Goal: Transaction & Acquisition: Purchase product/service

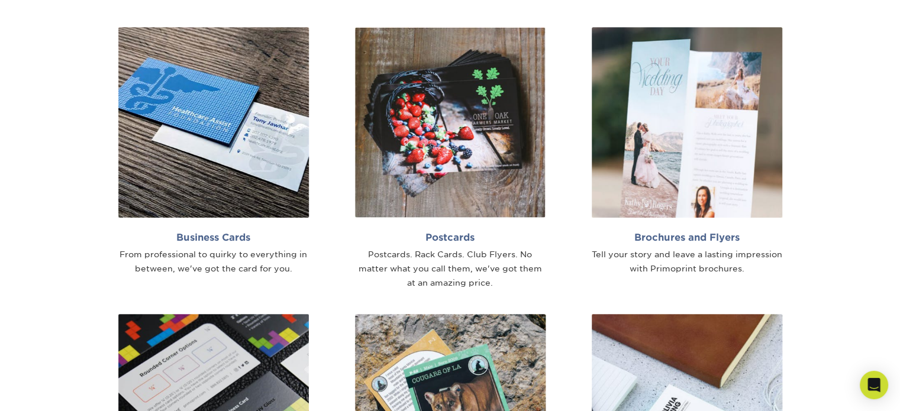
scroll to position [749, 0]
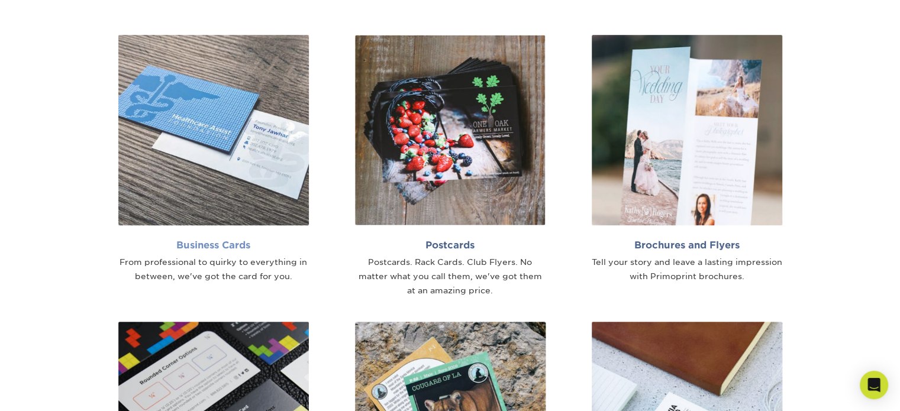
click at [258, 184] on img at bounding box center [213, 130] width 190 height 190
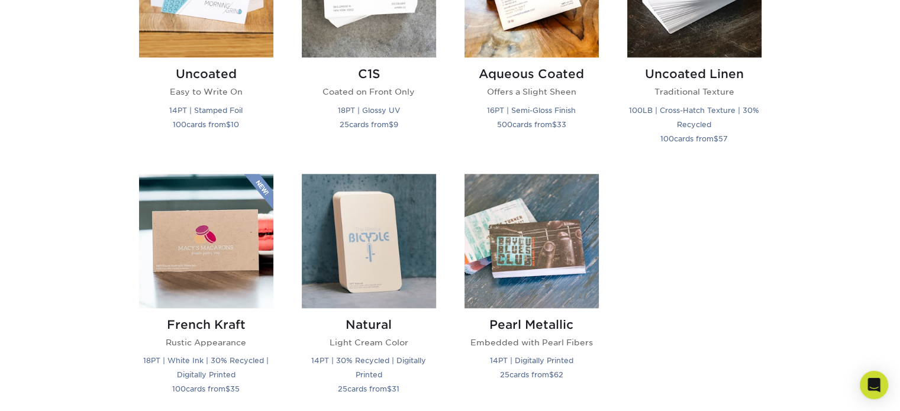
scroll to position [1068, 0]
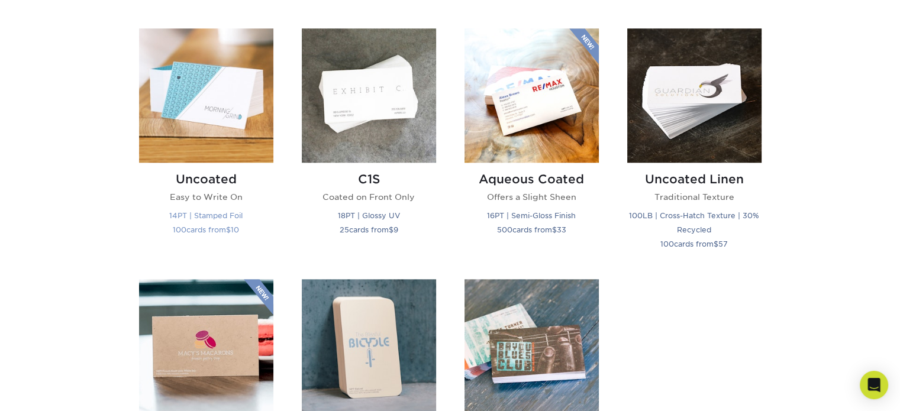
click at [240, 111] on img at bounding box center [206, 95] width 134 height 134
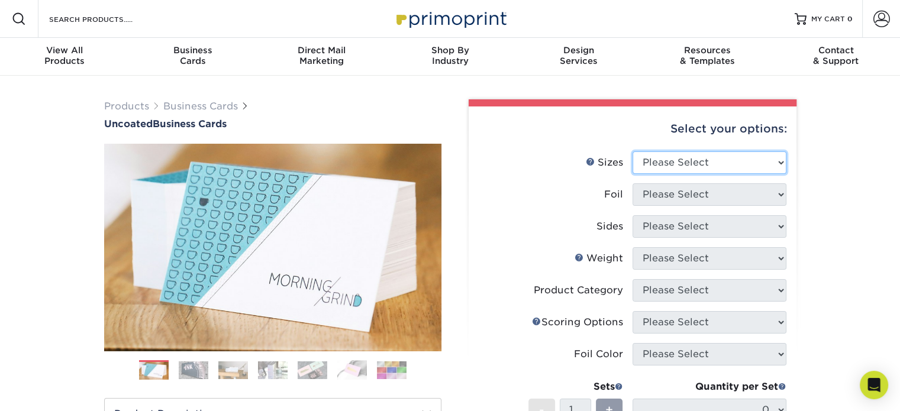
click at [671, 170] on select "Please Select 1.5" x 3.5" - Mini 1.75" x 3.5" - Mini 2" x 3.5" - Standard 2" x …" at bounding box center [709, 162] width 154 height 22
select select "2.00x3.50"
click at [632, 151] on select "Please Select 1.5" x 3.5" - Mini 1.75" x 3.5" - Mini 2" x 3.5" - Standard 2" x …" at bounding box center [709, 162] width 154 height 22
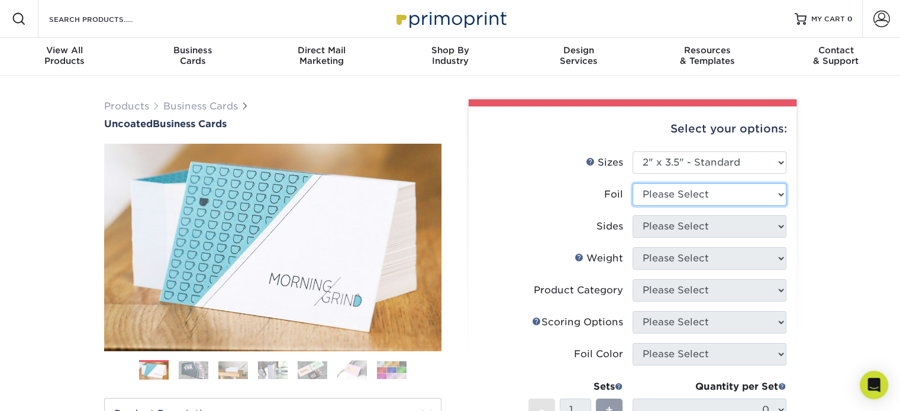
click at [705, 195] on select "Please Select Yes No" at bounding box center [709, 194] width 154 height 22
select select "0"
click at [632, 183] on select "Please Select Yes No" at bounding box center [709, 194] width 154 height 22
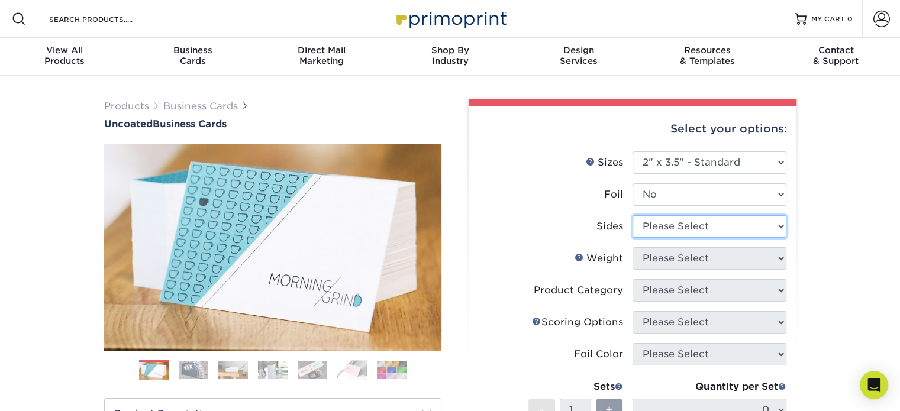
click at [686, 229] on select "Please Select Print Both Sides Print Front Only" at bounding box center [709, 226] width 154 height 22
select select "13abbda7-1d64-4f25-8bb2-c179b224825d"
click at [632, 215] on select "Please Select Print Both Sides Print Front Only" at bounding box center [709, 226] width 154 height 22
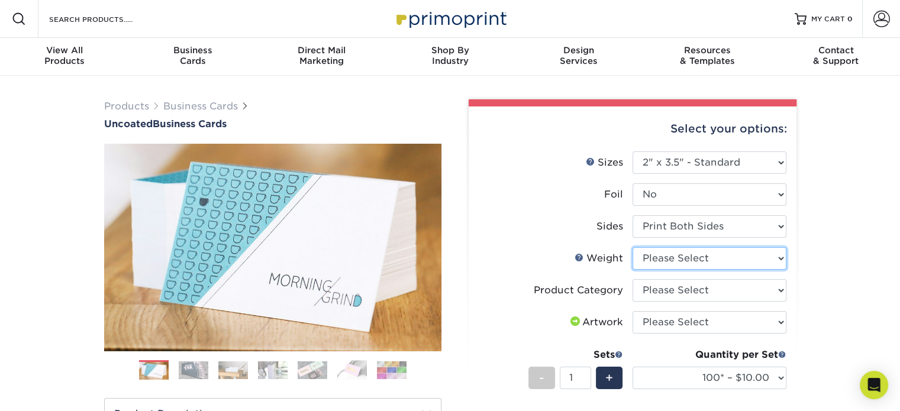
drag, startPoint x: 698, startPoint y: 248, endPoint x: 700, endPoint y: 219, distance: 28.4
click at [698, 245] on ul "Sizes Help Sizes Please Select 1.5" x 3.5" - Mini 1.75" x 3.5" - Mini 2" x 3.5"…" at bounding box center [632, 325] width 309 height 348
select select "14PT Uncoated"
click at [632, 247] on select "Please Select 14PT Uncoated" at bounding box center [709, 258] width 154 height 22
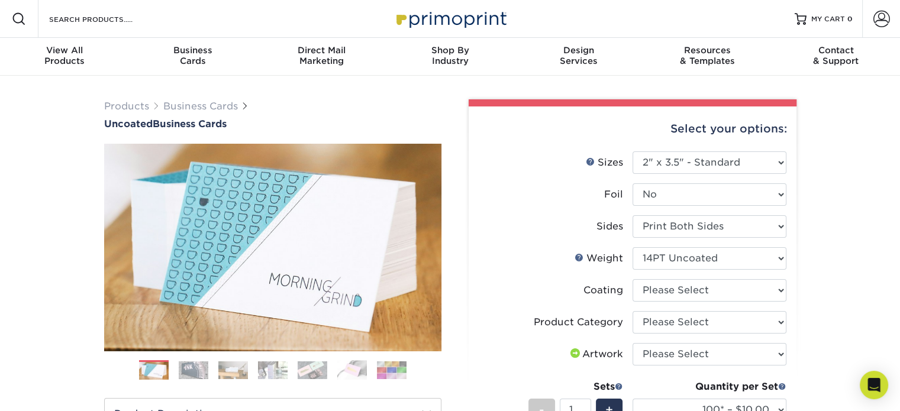
click at [740, 303] on li "Coating" at bounding box center [632, 295] width 308 height 32
click at [740, 290] on select at bounding box center [709, 290] width 154 height 22
click at [818, 263] on div "Products Business Cards Uncoated Business Cards Previous Next 100" at bounding box center [450, 396] width 900 height 641
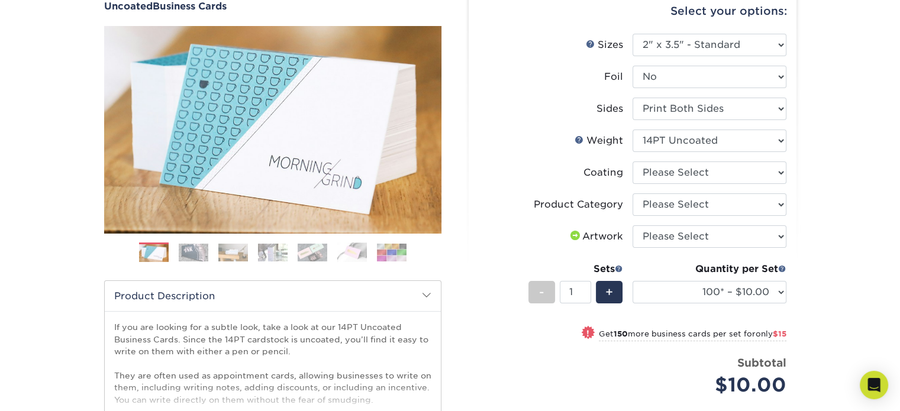
scroll to position [118, 0]
click at [741, 200] on select "Please Select Business Cards" at bounding box center [709, 204] width 154 height 22
select select "3b5148f1-0588-4f88-a218-97bcfdce65c1"
click at [632, 193] on select "Please Select Business Cards" at bounding box center [709, 204] width 154 height 22
click at [684, 232] on select "Please Select I will upload files I need a design - $100" at bounding box center [709, 236] width 154 height 22
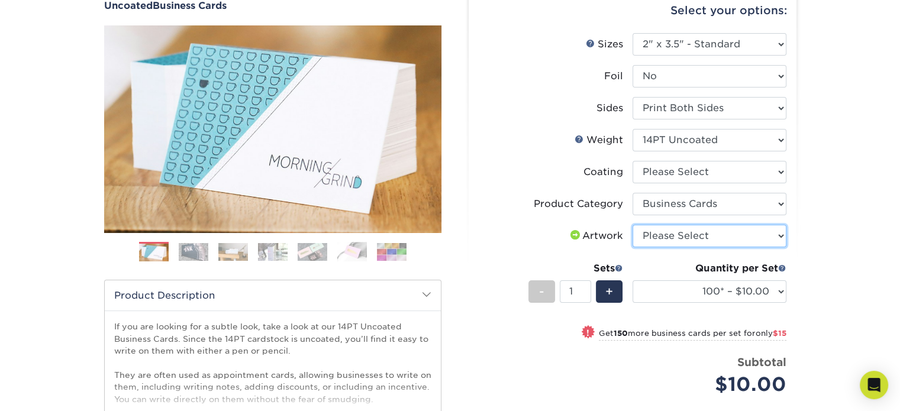
select select "upload"
click at [632, 225] on select "Please Select I will upload files I need a design - $100" at bounding box center [709, 236] width 154 height 22
click at [516, 222] on li "Product Category Please Select Business Cards" at bounding box center [632, 209] width 308 height 32
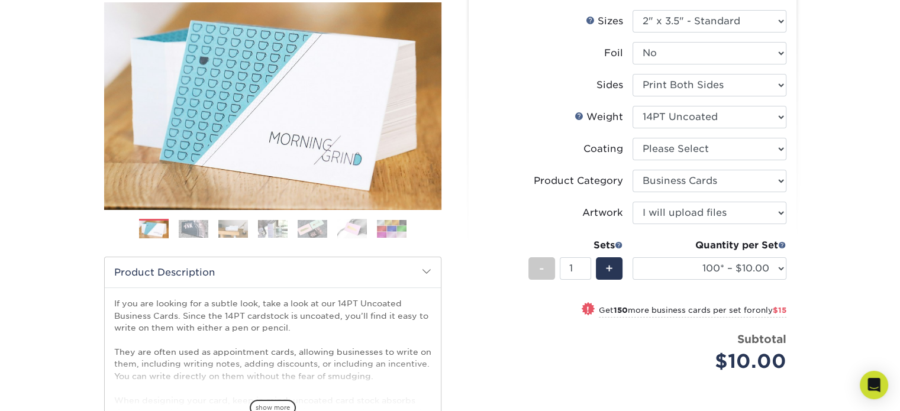
scroll to position [177, 0]
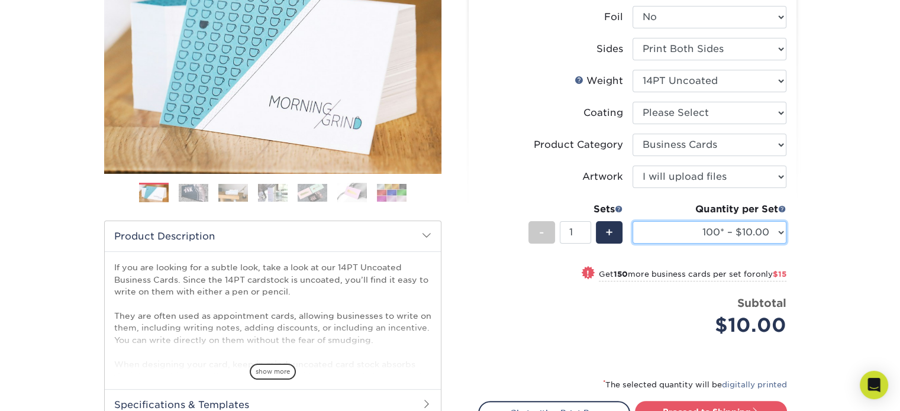
click at [770, 234] on select "100* – $10.00 250* – $25.00 500 – $50.00 1000 – $72.00 2500 – $125.00 5000 – $1…" at bounding box center [709, 232] width 154 height 22
select select "250* – $25.00"
click at [632, 221] on select "100* – $10.00 250* – $25.00 500 – $50.00 1000 – $72.00 2500 – $125.00 5000 – $1…" at bounding box center [709, 232] width 154 height 22
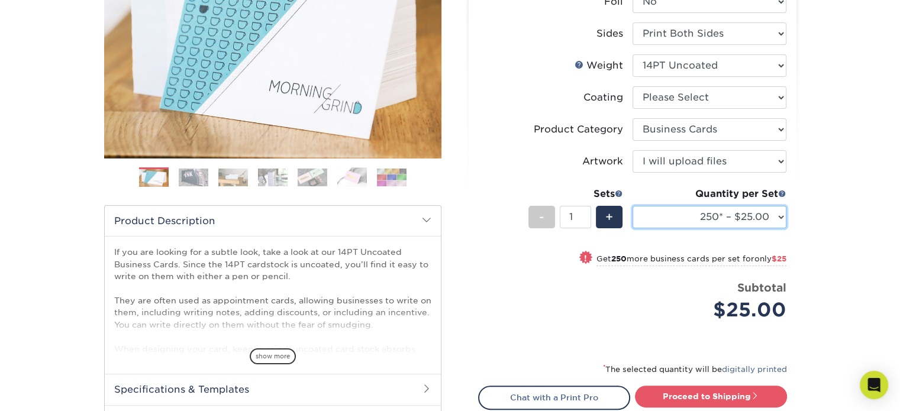
scroll to position [237, 0]
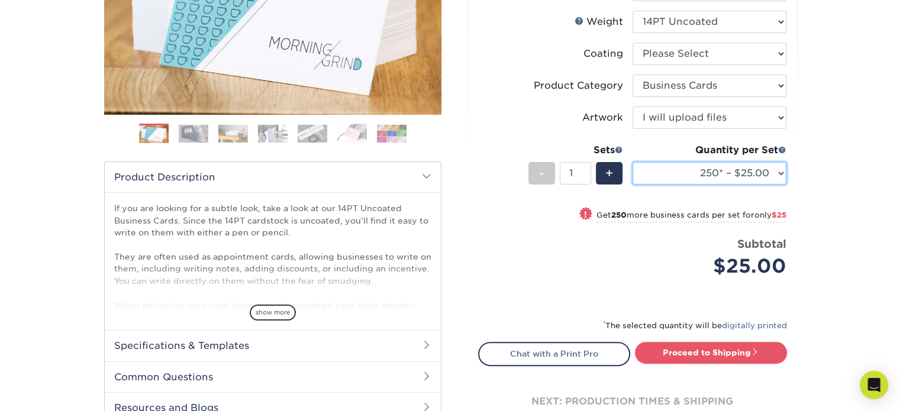
click at [765, 174] on select "100* – $10.00 250* – $25.00 500 – $50.00 1000 – $72.00 2500 – $125.00 5000 – $1…" at bounding box center [709, 173] width 154 height 22
click at [632, 162] on select "100* – $10.00 250* – $25.00 500 – $50.00 1000 – $72.00 2500 – $125.00 5000 – $1…" at bounding box center [709, 173] width 154 height 22
click at [820, 196] on div "Products Business Cards Uncoated Business Cards Previous Next 100" at bounding box center [450, 159] width 900 height 641
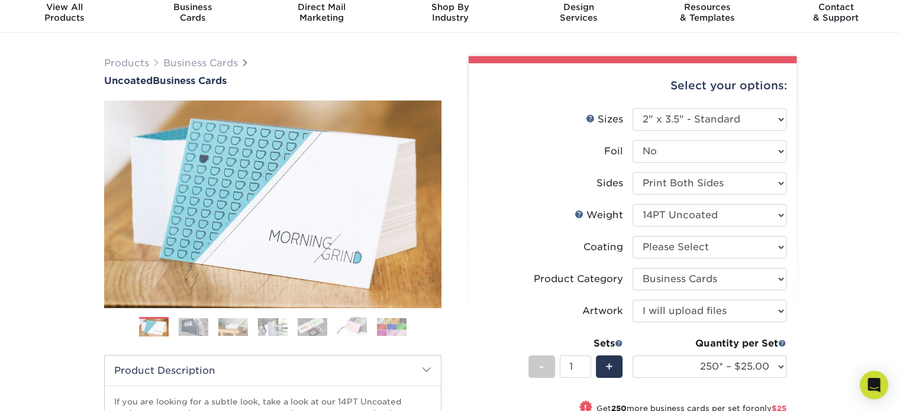
scroll to position [0, 0]
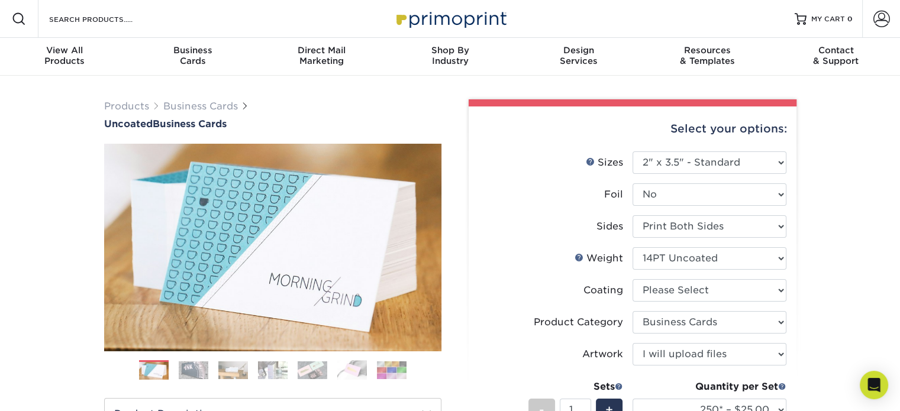
click at [180, 368] on img at bounding box center [194, 370] width 30 height 18
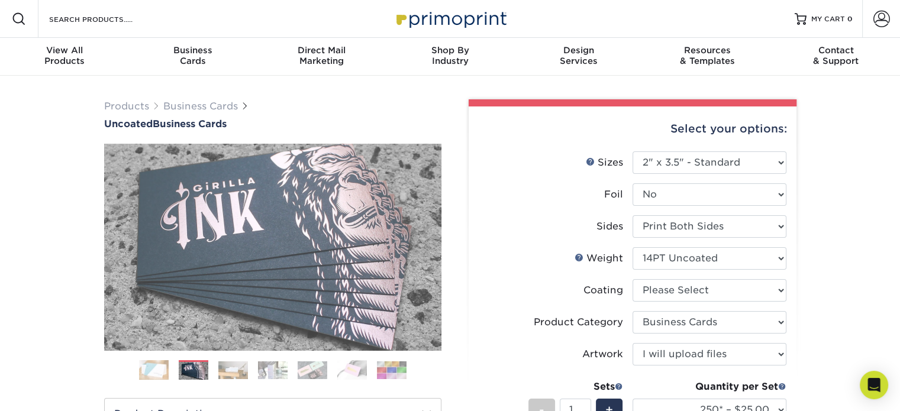
click at [230, 367] on img at bounding box center [233, 370] width 30 height 18
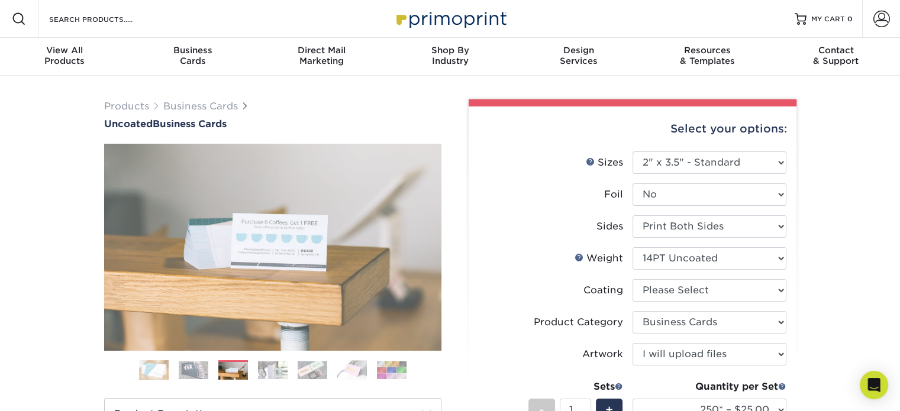
click at [292, 368] on ol at bounding box center [272, 374] width 337 height 28
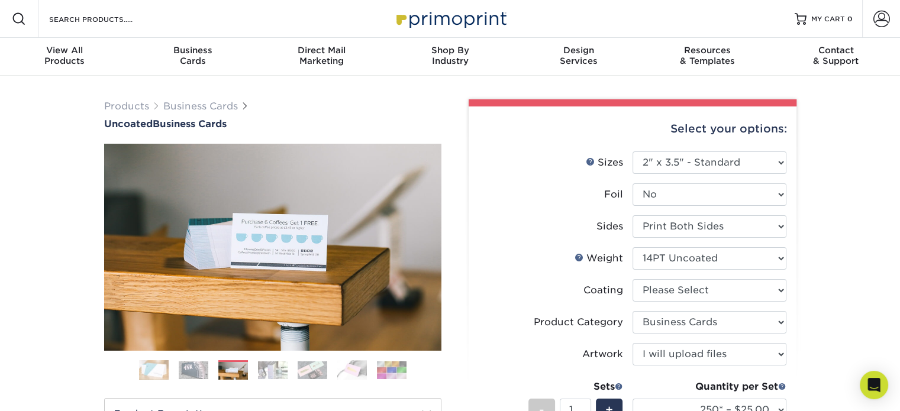
click at [360, 371] on img at bounding box center [352, 370] width 30 height 20
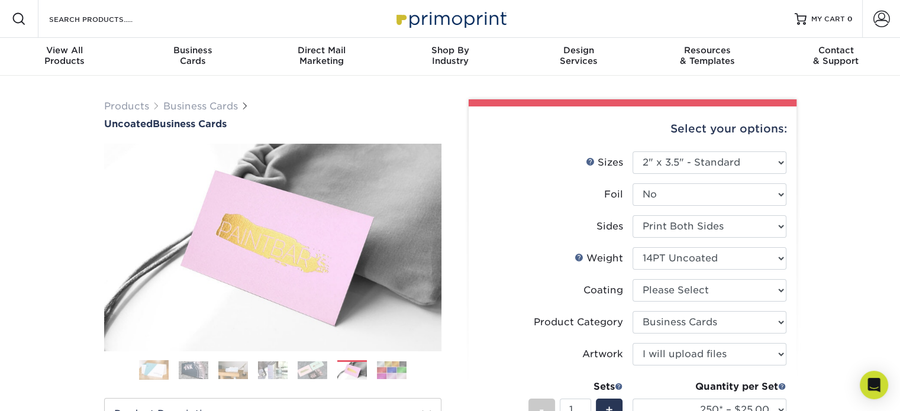
drag, startPoint x: 326, startPoint y: 373, endPoint x: 347, endPoint y: 369, distance: 21.1
click at [326, 373] on img at bounding box center [312, 370] width 30 height 18
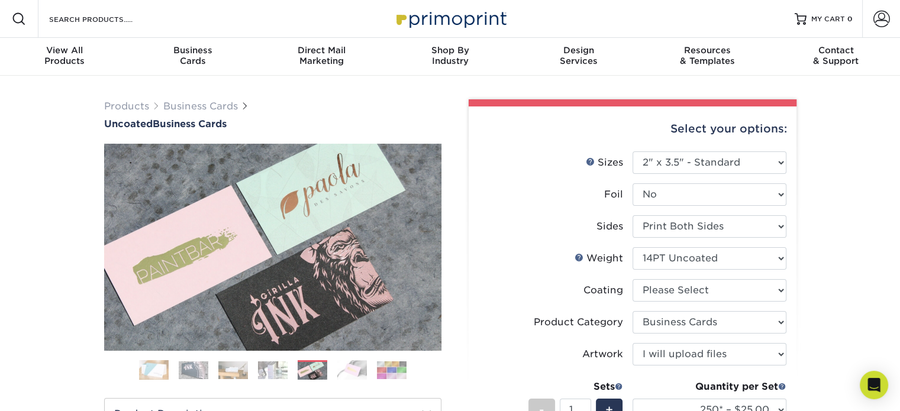
drag, startPoint x: 369, startPoint y: 371, endPoint x: 376, endPoint y: 373, distance: 7.5
click at [370, 371] on ol at bounding box center [272, 374] width 337 height 28
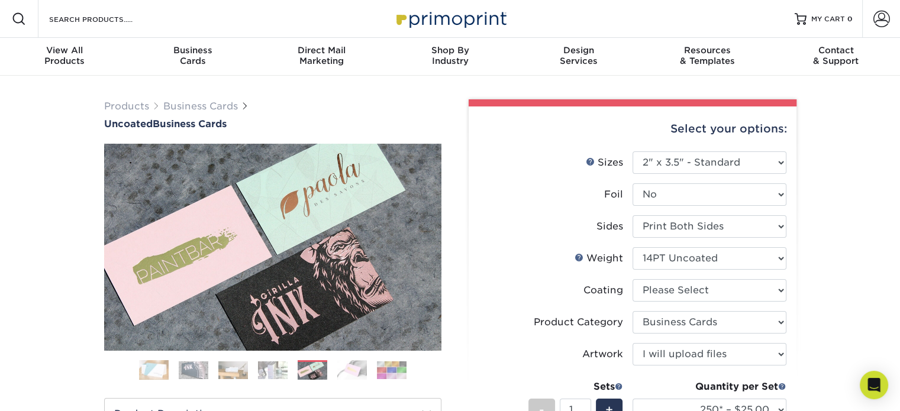
click at [400, 374] on img at bounding box center [392, 370] width 30 height 18
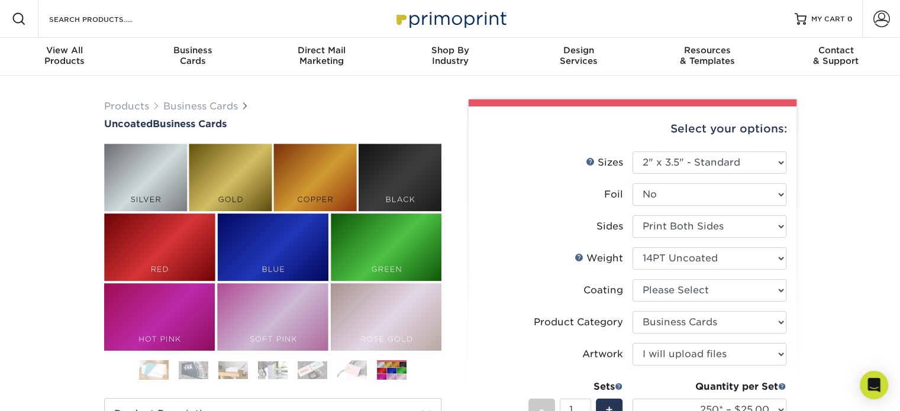
click at [337, 369] on img at bounding box center [352, 370] width 30 height 20
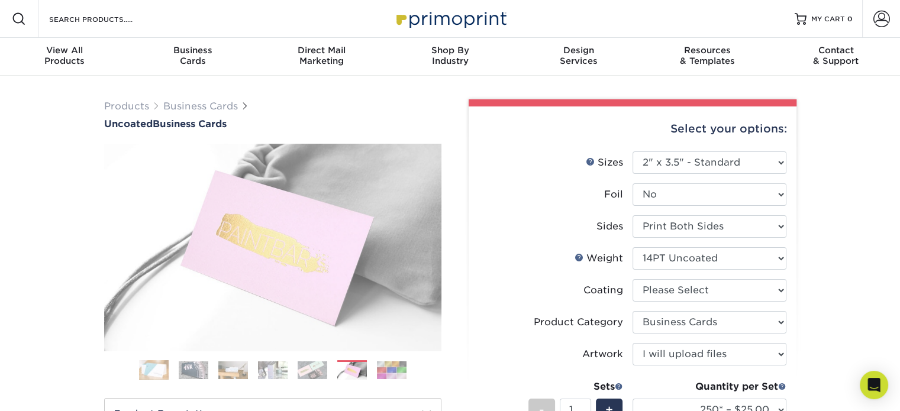
click at [296, 369] on ol at bounding box center [272, 374] width 337 height 28
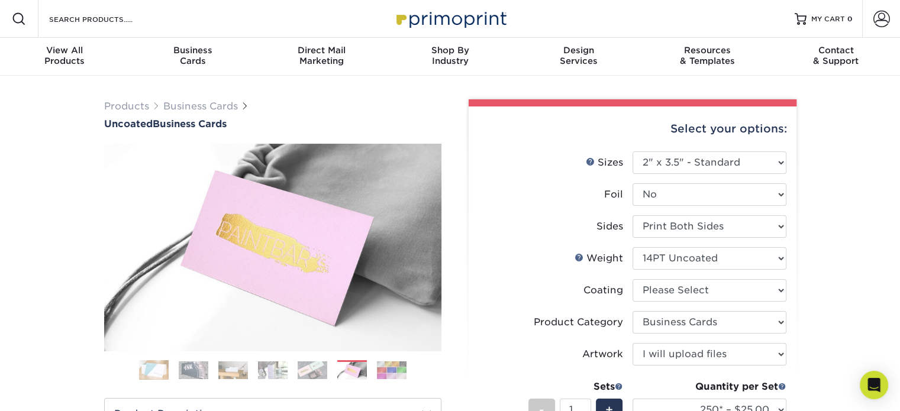
drag, startPoint x: 207, startPoint y: 371, endPoint x: 171, endPoint y: 372, distance: 36.1
click at [206, 371] on img at bounding box center [194, 370] width 30 height 18
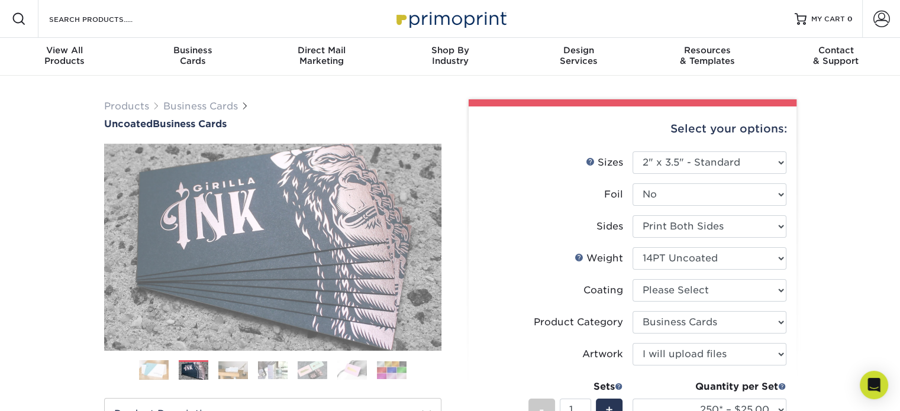
click at [140, 374] on img at bounding box center [154, 370] width 30 height 30
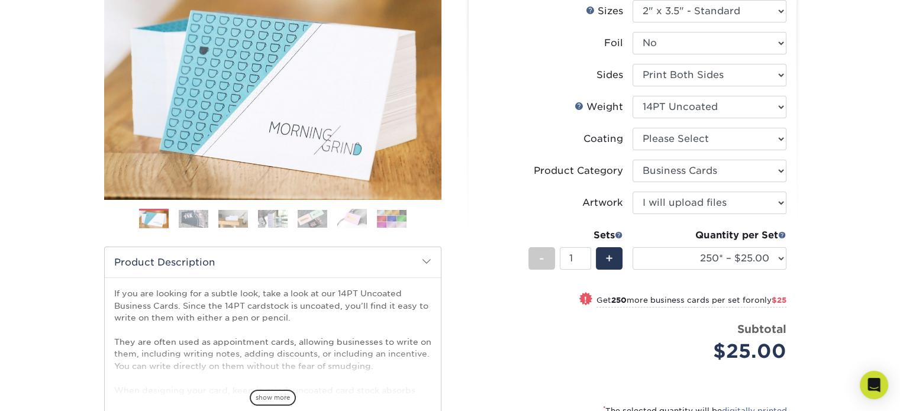
scroll to position [237, 0]
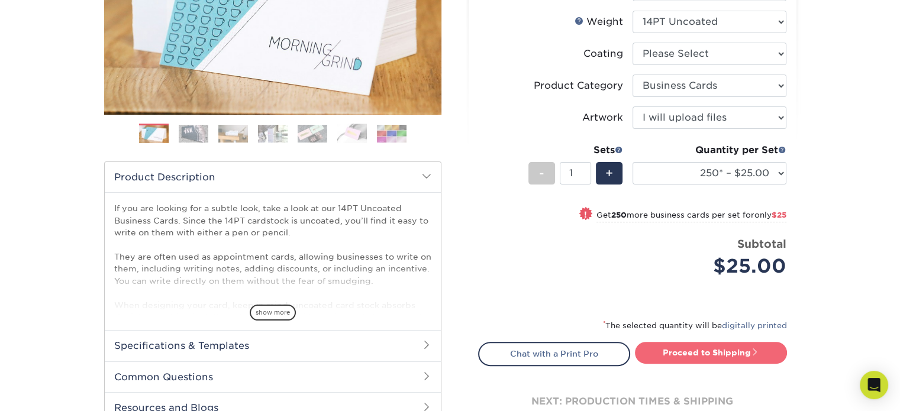
click at [722, 354] on link "Proceed to Shipping" at bounding box center [711, 352] width 152 height 21
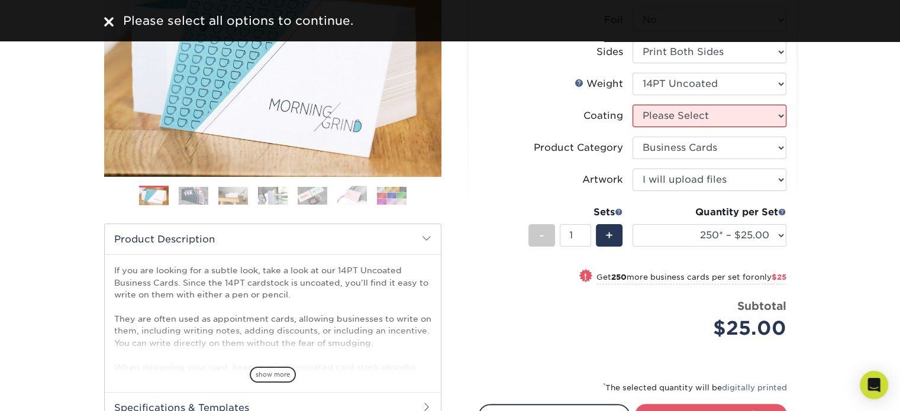
scroll to position [118, 0]
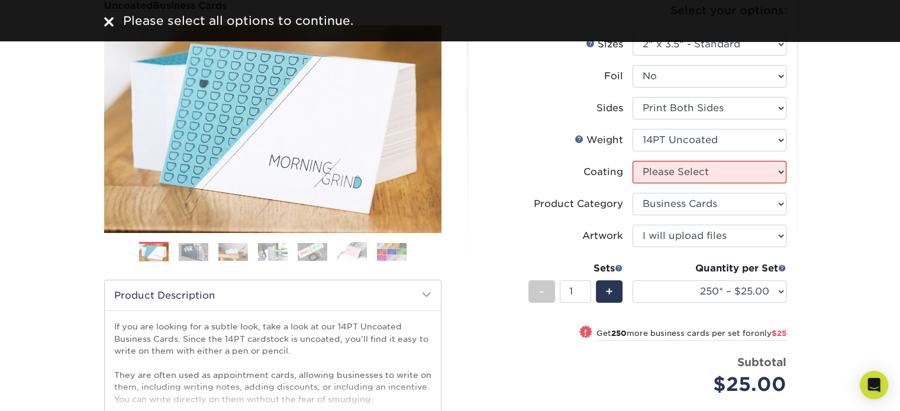
drag, startPoint x: 667, startPoint y: 153, endPoint x: 668, endPoint y: 163, distance: 9.5
click at [667, 161] on ul "Sizes Help Sizes Please Select 1.5" x 3.5" - Mini 1.75" x 3.5" - Mini 2" x 3.5"…" at bounding box center [632, 223] width 309 height 380
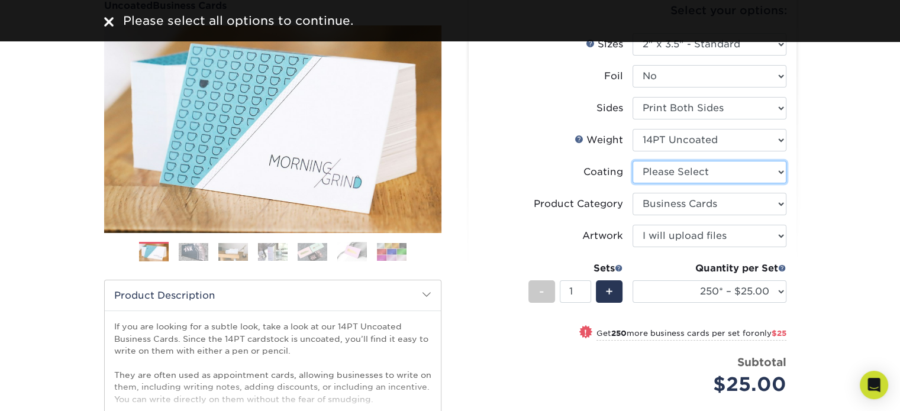
click at [672, 173] on select at bounding box center [709, 172] width 154 height 22
select select "3e7618de-abca-4bda-9f97-8b9129e913d8"
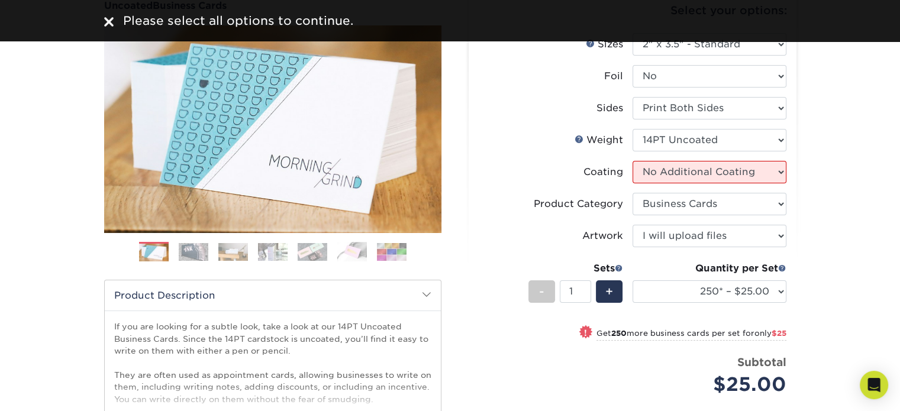
click at [632, 161] on select at bounding box center [709, 172] width 154 height 22
select select "-1"
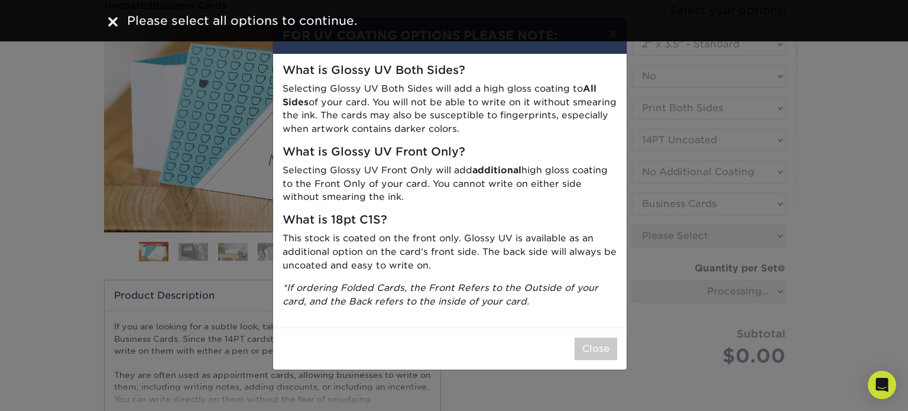
drag, startPoint x: 674, startPoint y: 322, endPoint x: 663, endPoint y: 323, distance: 10.7
click at [672, 322] on div "× FOR UV COATING OPTIONS PLEASE NOTE: What is Glossy UV Both Sides? Selecting G…" at bounding box center [454, 205] width 908 height 411
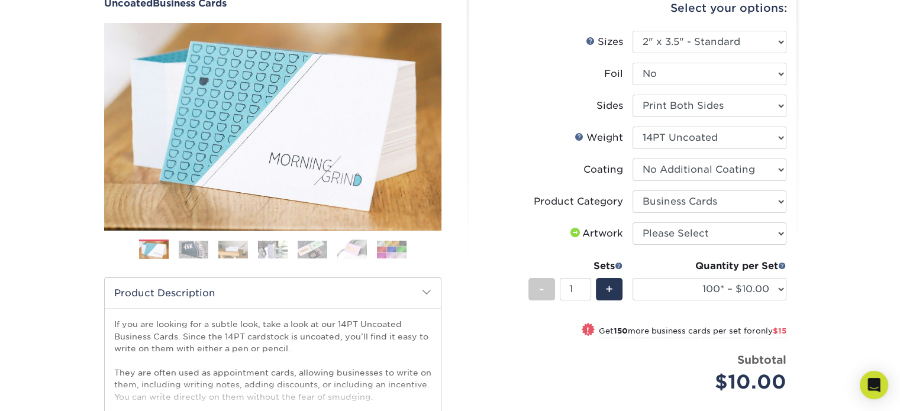
scroll to position [177, 0]
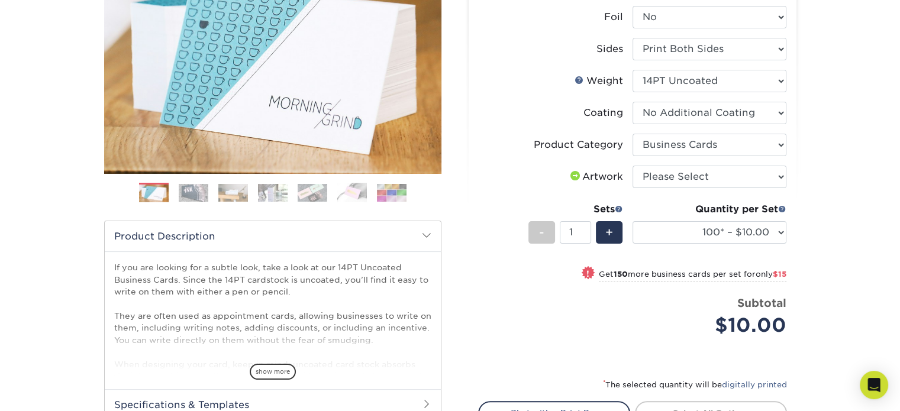
click at [568, 175] on span at bounding box center [575, 175] width 14 height 9
click at [642, 182] on select "Please Select I will upload files I need a design - $100" at bounding box center [709, 177] width 154 height 22
select select "upload"
click at [632, 166] on select "Please Select I will upload files I need a design - $100" at bounding box center [709, 177] width 154 height 22
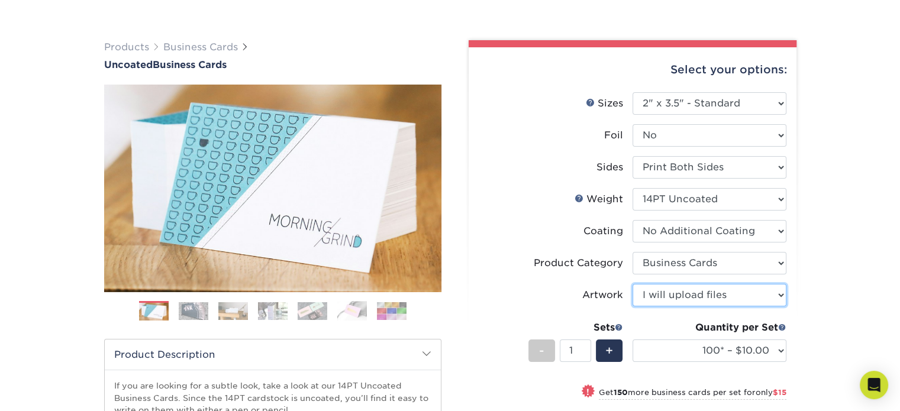
scroll to position [118, 0]
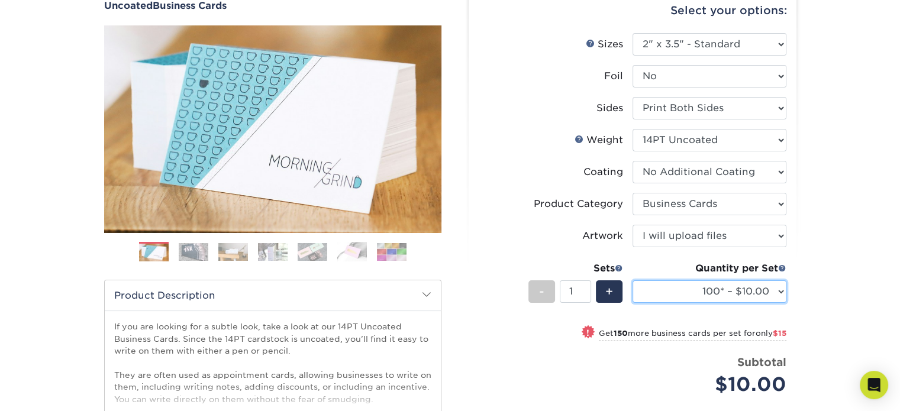
drag, startPoint x: 756, startPoint y: 298, endPoint x: 745, endPoint y: 281, distance: 20.2
click at [756, 298] on select "100* – $10.00 250* – $25.00 500 – $50.00 1000 – $72.00 2500 – $125.00 5000 – $1…" at bounding box center [709, 291] width 154 height 22
select select "250* – $25.00"
click at [632, 280] on select "100* – $10.00 250* – $25.00 500 – $50.00 1000 – $72.00 2500 – $125.00 5000 – $1…" at bounding box center [709, 291] width 154 height 22
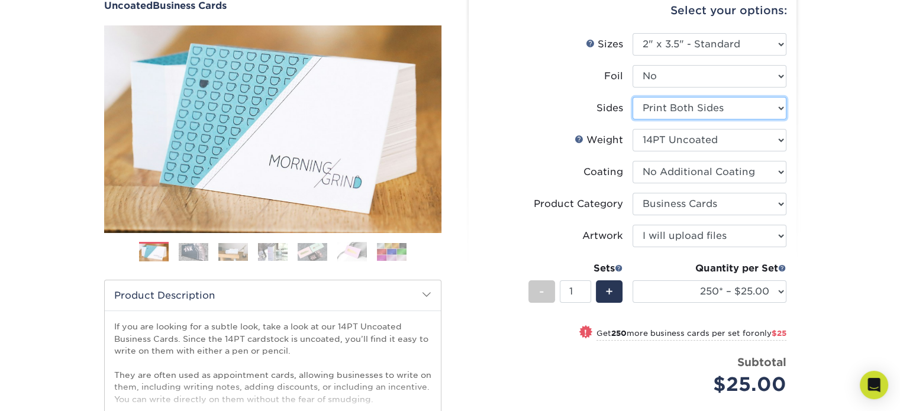
click at [710, 117] on select "Please Select Print Both Sides Print Front Only" at bounding box center [709, 108] width 154 height 22
click at [711, 117] on select "Please Select Print Both Sides Print Front Only" at bounding box center [709, 108] width 154 height 22
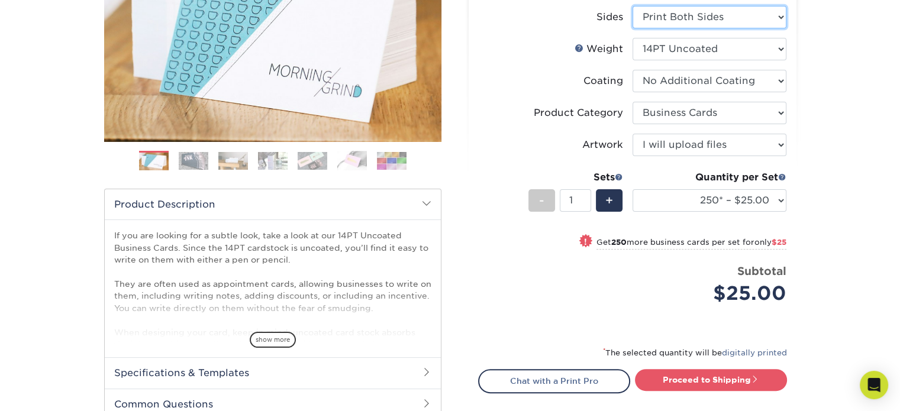
scroll to position [355, 0]
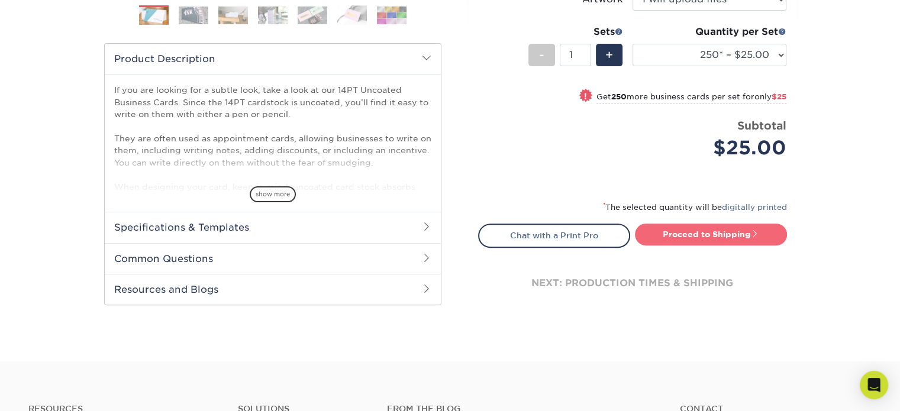
click at [718, 235] on link "Proceed to Shipping" at bounding box center [711, 234] width 152 height 21
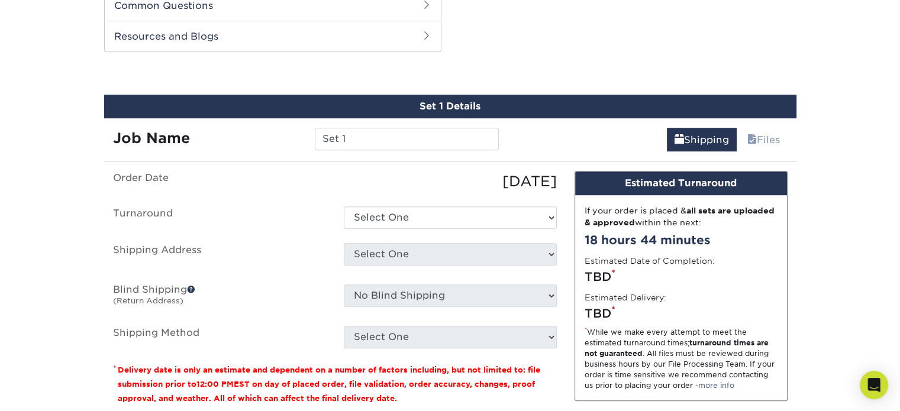
scroll to position [609, 0]
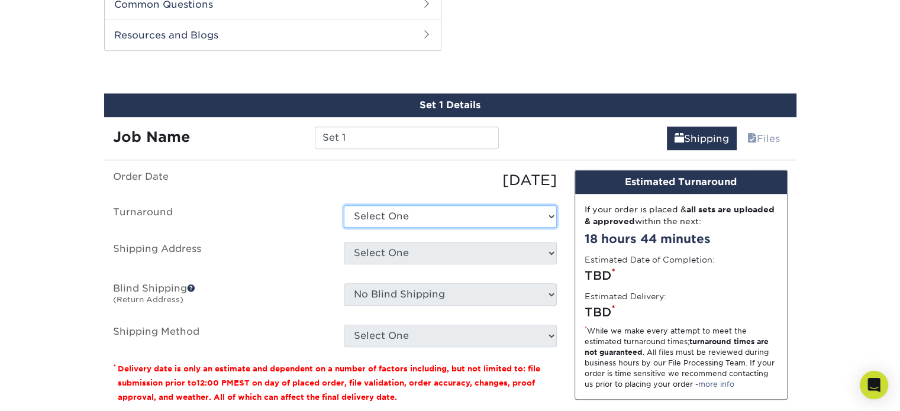
click at [421, 215] on select "Select One 2-4 Business Days 2 Day Next Business Day" at bounding box center [450, 216] width 213 height 22
select select "b3cc73c9-304f-4e36-aef7-442ce66048dc"
click at [344, 205] on select "Select One 2-4 Business Days 2 Day Next Business Day" at bounding box center [450, 216] width 213 height 22
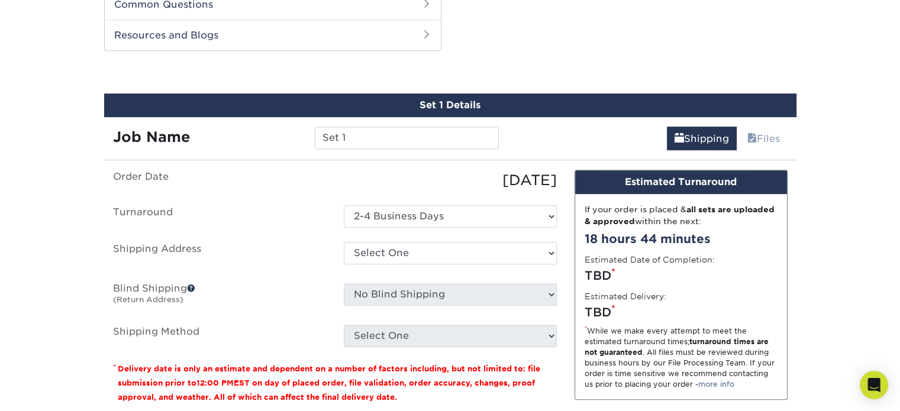
click at [393, 156] on div "Set 1 Details Job Name Set 1 Shipping Files You've choosen mailing services! If…" at bounding box center [450, 281] width 692 height 376
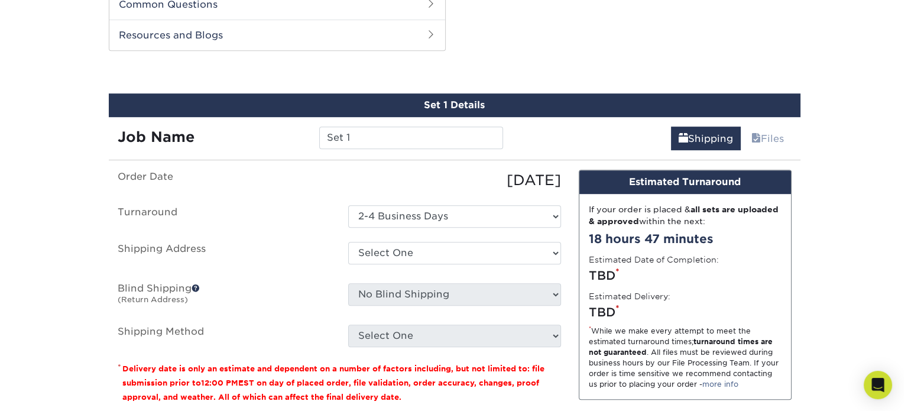
scroll to position [668, 0]
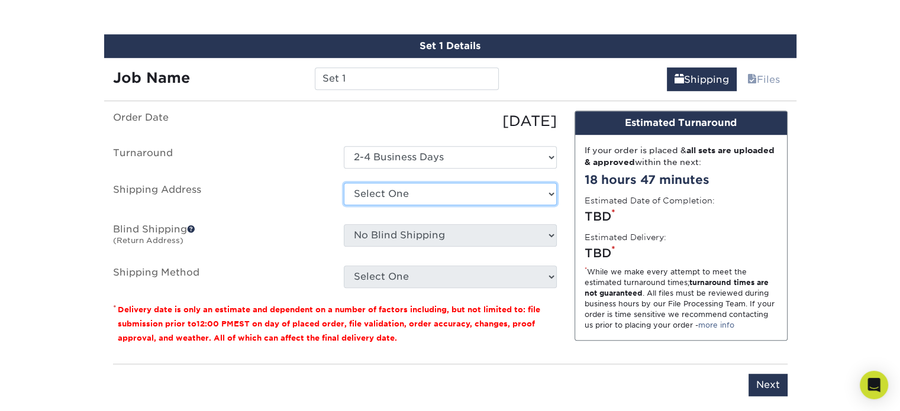
click at [391, 193] on select "Select One + Add New Address - Login" at bounding box center [450, 194] width 213 height 22
select select "newaddress"
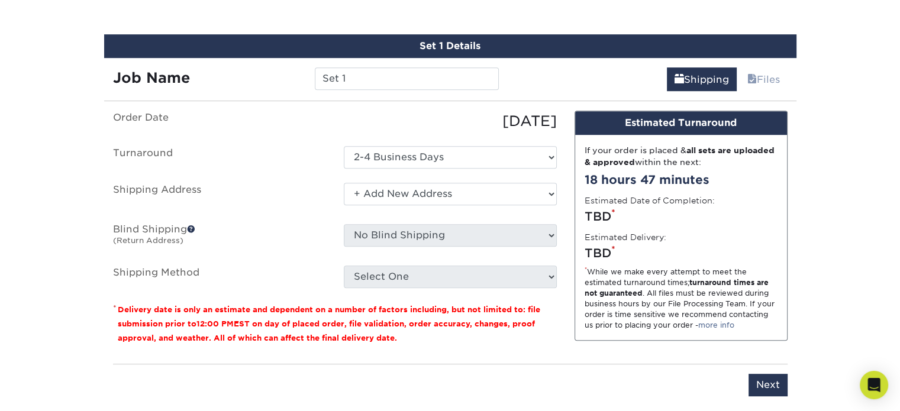
click at [344, 183] on select "Select One + Add New Address - Login" at bounding box center [450, 194] width 213 height 22
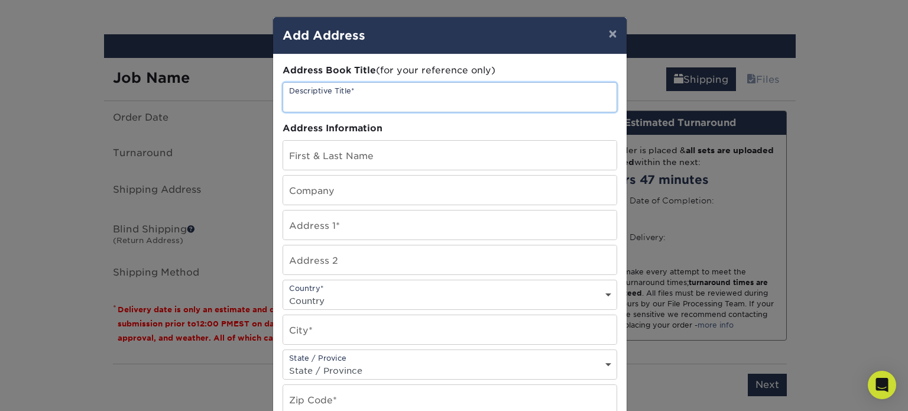
click at [446, 101] on input "text" at bounding box center [450, 97] width 334 height 29
type input "Orange Friendly Animal Hospital"
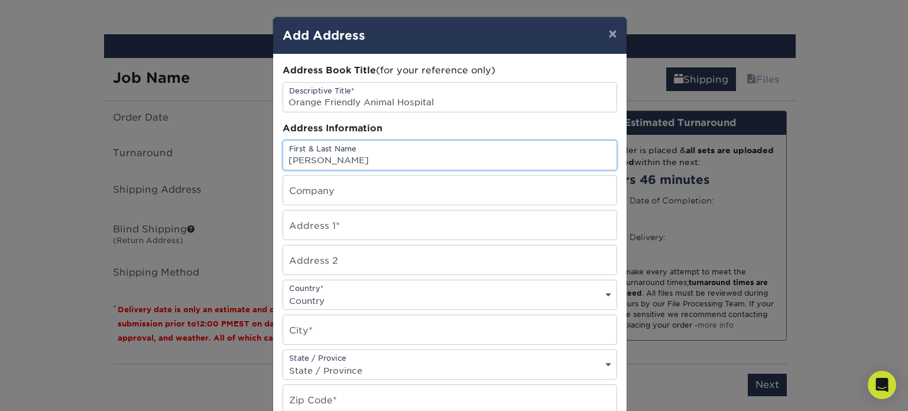
type input "[PERSON_NAME]"
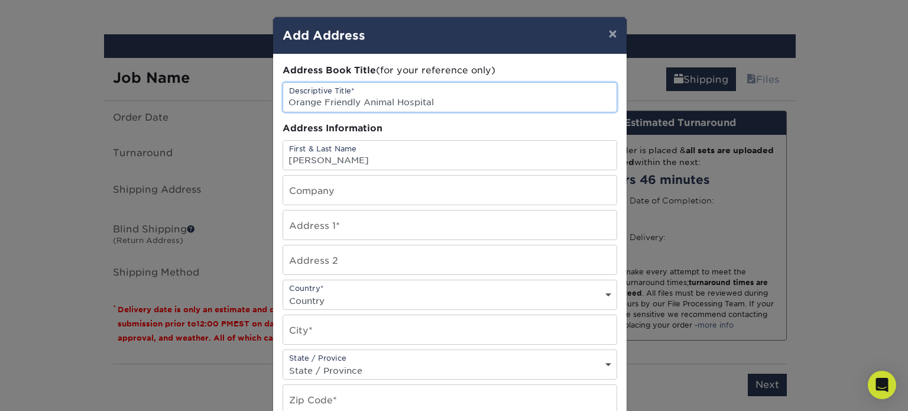
click at [386, 101] on input "Orange Friendly Animal Hospital" at bounding box center [450, 97] width 334 height 29
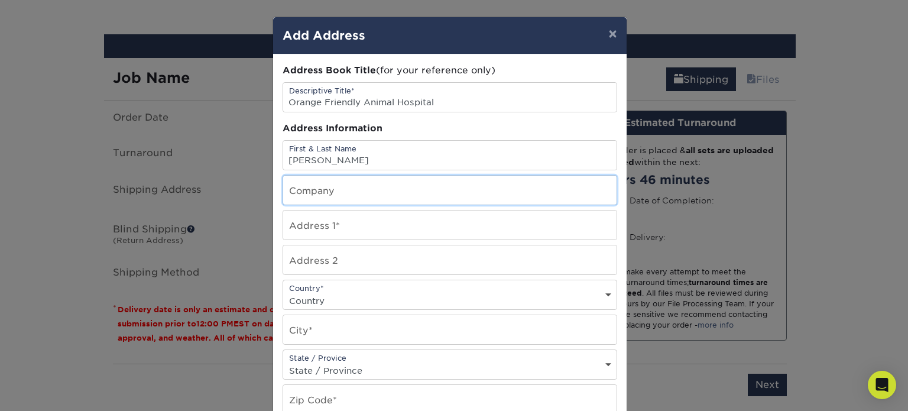
click at [376, 184] on input "text" at bounding box center [450, 190] width 334 height 29
paste input "Orange Friendly Animal Hospital"
type input "Orange Friendly Animal Hospital"
click at [312, 222] on input "text" at bounding box center [450, 225] width 334 height 29
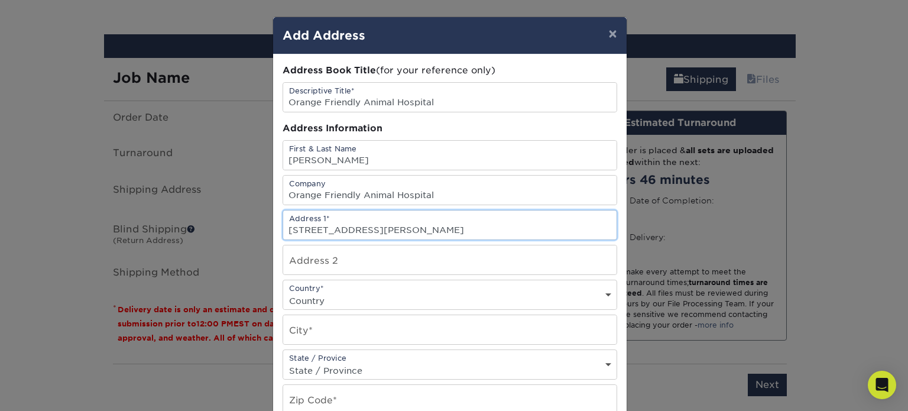
type input "[STREET_ADDRESS][PERSON_NAME]"
select select "US"
type input "Orange"
select select "CA"
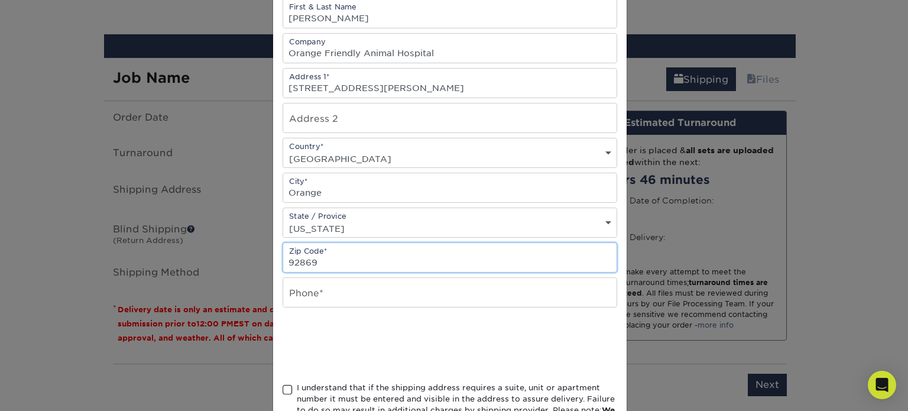
scroll to position [177, 0]
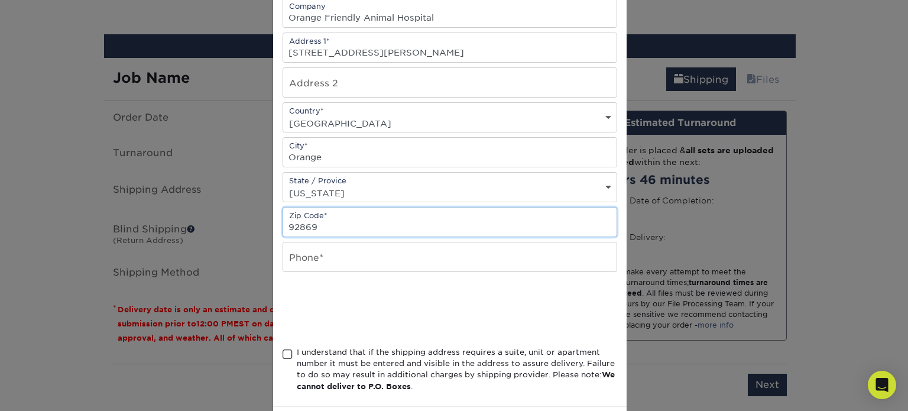
type input "92869"
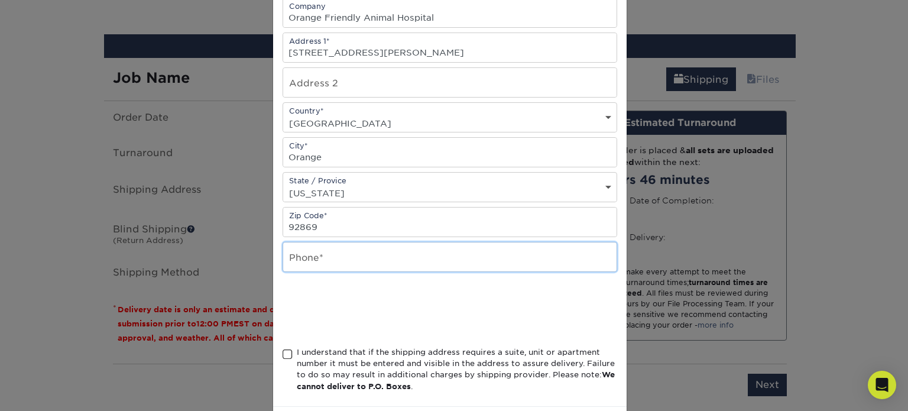
click at [338, 263] on input "text" at bounding box center [450, 256] width 334 height 29
type input "7144973996"
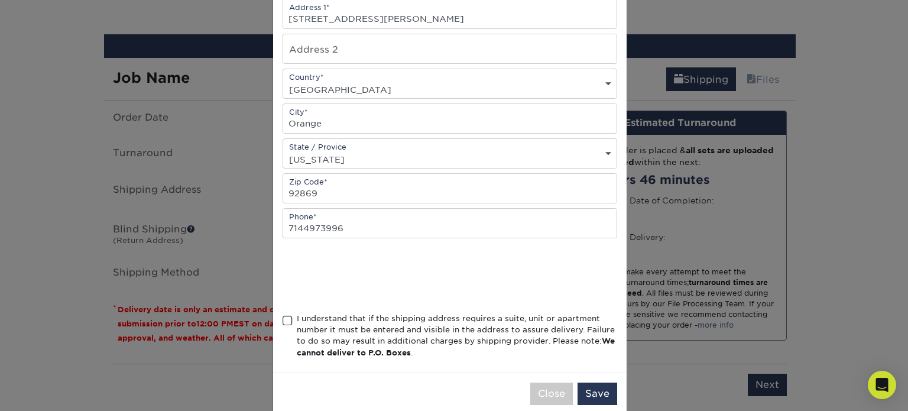
scroll to position [228, 0]
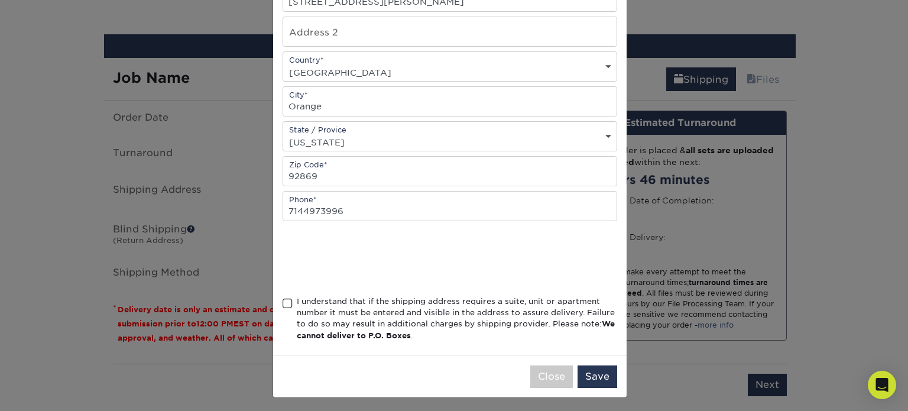
click at [409, 308] on div "I understand that if the shipping address requires a suite, unit or apartment n…" at bounding box center [457, 319] width 321 height 46
click at [0, 0] on input "I understand that if the shipping address requires a suite, unit or apartment n…" at bounding box center [0, 0] width 0 height 0
click at [601, 374] on button "Save" at bounding box center [598, 377] width 40 height 22
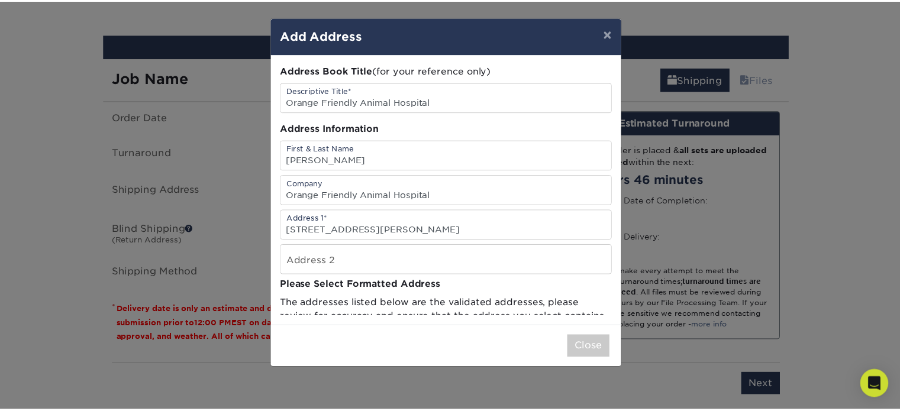
scroll to position [0, 0]
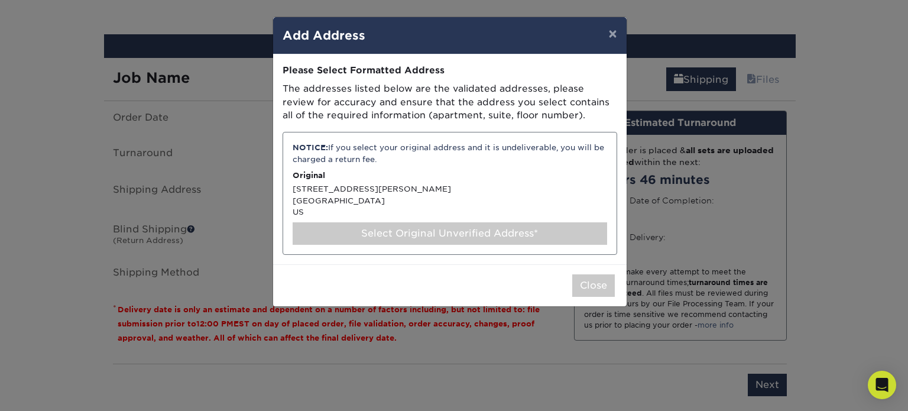
click at [368, 191] on div "NOTICE: If you select your original address and it is undeliverable, you will b…" at bounding box center [450, 193] width 335 height 123
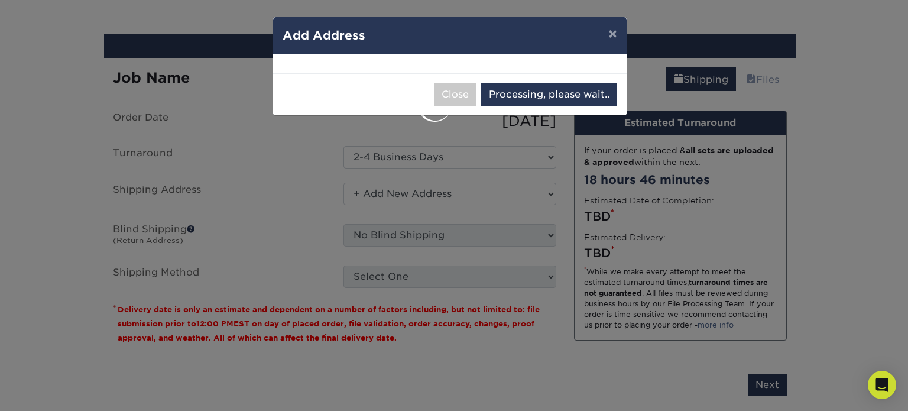
select select "286172"
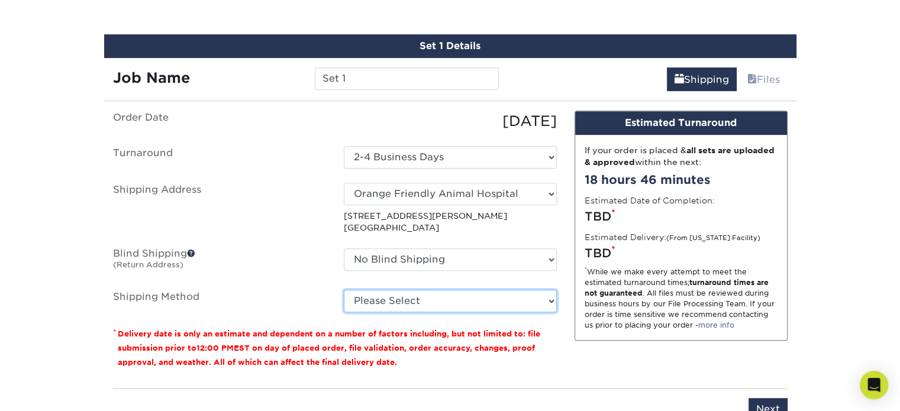
click at [426, 292] on select "Please Select Ground Shipping (+$7.84) 3 Day Shipping Service (+$20.06) 2 Day A…" at bounding box center [450, 301] width 213 height 22
select select "03"
click at [344, 290] on select "Please Select Ground Shipping (+$7.84) 3 Day Shipping Service (+$20.06) 2 Day A…" at bounding box center [450, 301] width 213 height 22
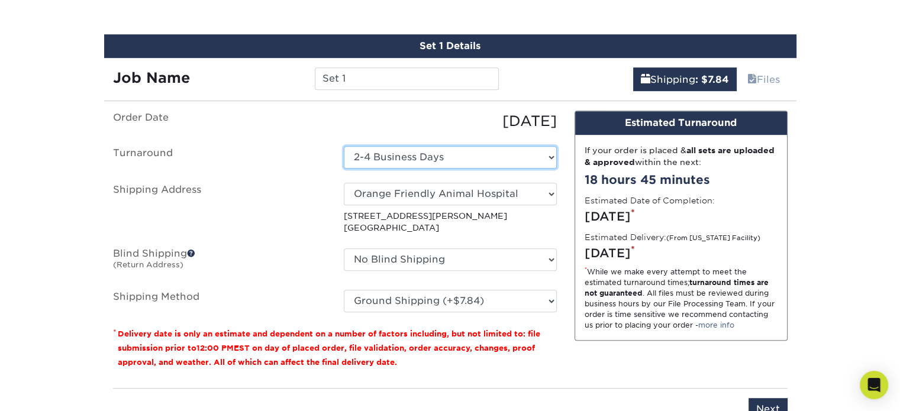
click at [449, 160] on select "Select One 2-4 Business Days 2 Day Next Business Day" at bounding box center [450, 157] width 213 height 22
click at [518, 161] on select "Select One 2-4 Business Days 2 Day Next Business Day" at bounding box center [450, 157] width 213 height 22
click at [500, 150] on select "Select One 2-4 Business Days 2 Day Next Business Day" at bounding box center [450, 157] width 213 height 22
select select "b3cc73c9-304f-4e36-aef7-442ce66048dc"
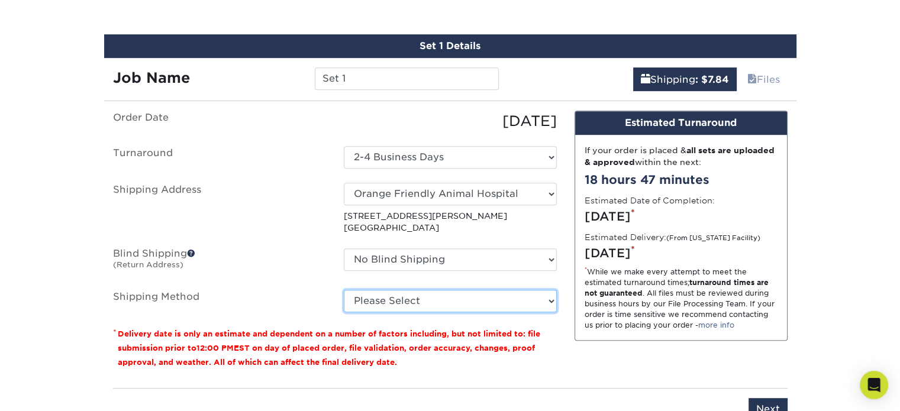
click at [419, 300] on select "Please Select Ground Shipping (+$7.84) 3 Day Shipping Service (+$20.06) 2 Day A…" at bounding box center [450, 301] width 213 height 22
click at [344, 290] on select "Please Select Ground Shipping (+$7.84) 3 Day Shipping Service (+$20.06) 2 Day A…" at bounding box center [450, 301] width 213 height 22
click at [435, 302] on select "Please Select Ground Shipping (+$7.84) 3 Day Shipping Service (+$20.06) 2 Day A…" at bounding box center [450, 301] width 213 height 22
click at [344, 290] on select "Please Select Ground Shipping (+$7.84) 3 Day Shipping Service (+$20.06) 2 Day A…" at bounding box center [450, 301] width 213 height 22
click at [459, 297] on select "Please Select Ground Shipping (+$7.84) 3 Day Shipping Service (+$20.06) 2 Day A…" at bounding box center [450, 301] width 213 height 22
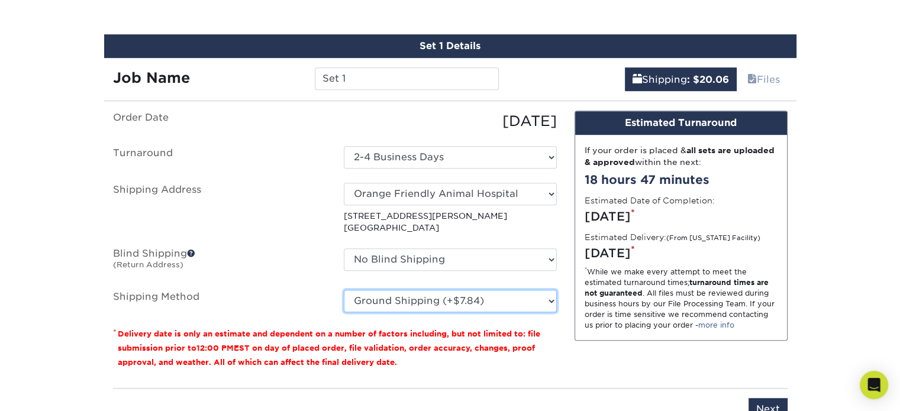
click at [344, 290] on select "Please Select Ground Shipping (+$7.84) 3 Day Shipping Service (+$20.06) 2 Day A…" at bounding box center [450, 301] width 213 height 22
click at [471, 297] on select "Please Select Ground Shipping (+$7.84) 3 Day Shipping Service (+$20.06) 2 Day A…" at bounding box center [450, 301] width 213 height 22
click at [344, 290] on select "Please Select Ground Shipping (+$7.84) 3 Day Shipping Service (+$20.06) 2 Day A…" at bounding box center [450, 301] width 213 height 22
click at [475, 302] on select "Please Select Ground Shipping (+$7.84) 3 Day Shipping Service (+$20.06) 2 Day A…" at bounding box center [450, 301] width 213 height 22
select select "03"
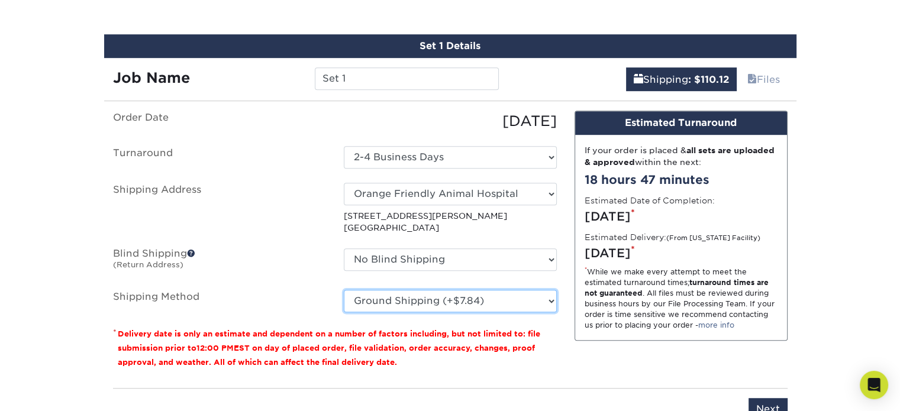
click at [344, 290] on select "Please Select Ground Shipping (+$7.84) 3 Day Shipping Service (+$20.06) 2 Day A…" at bounding box center [450, 301] width 213 height 22
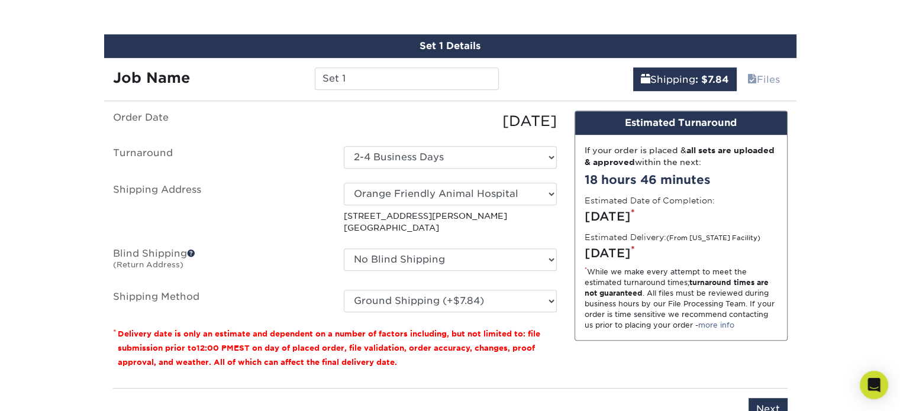
click at [309, 222] on label "Shipping Address" at bounding box center [219, 208] width 231 height 51
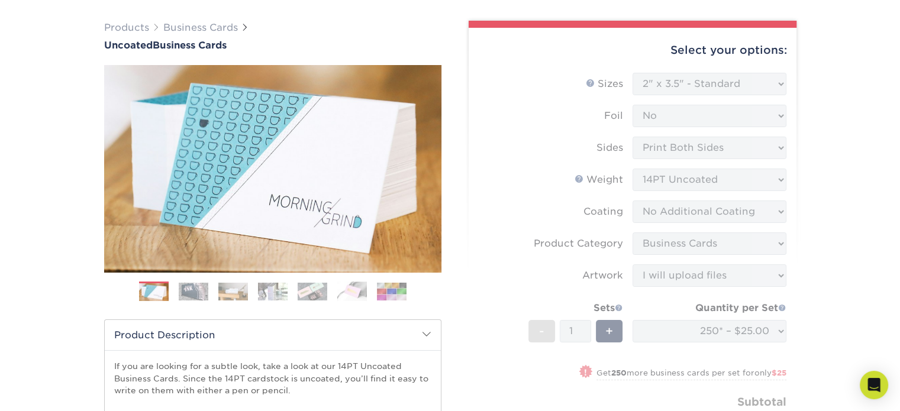
scroll to position [77, 0]
